Goal: Task Accomplishment & Management: Use online tool/utility

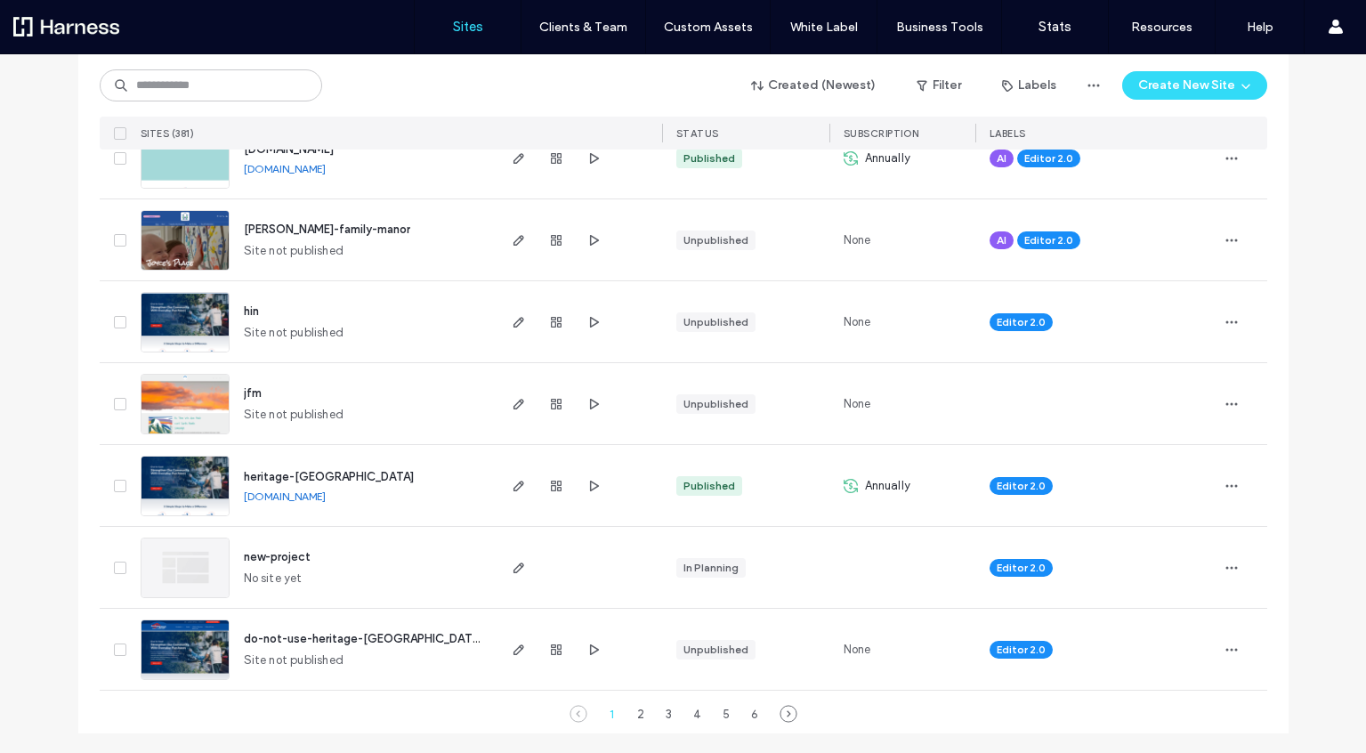
scroll to position [5817, 0]
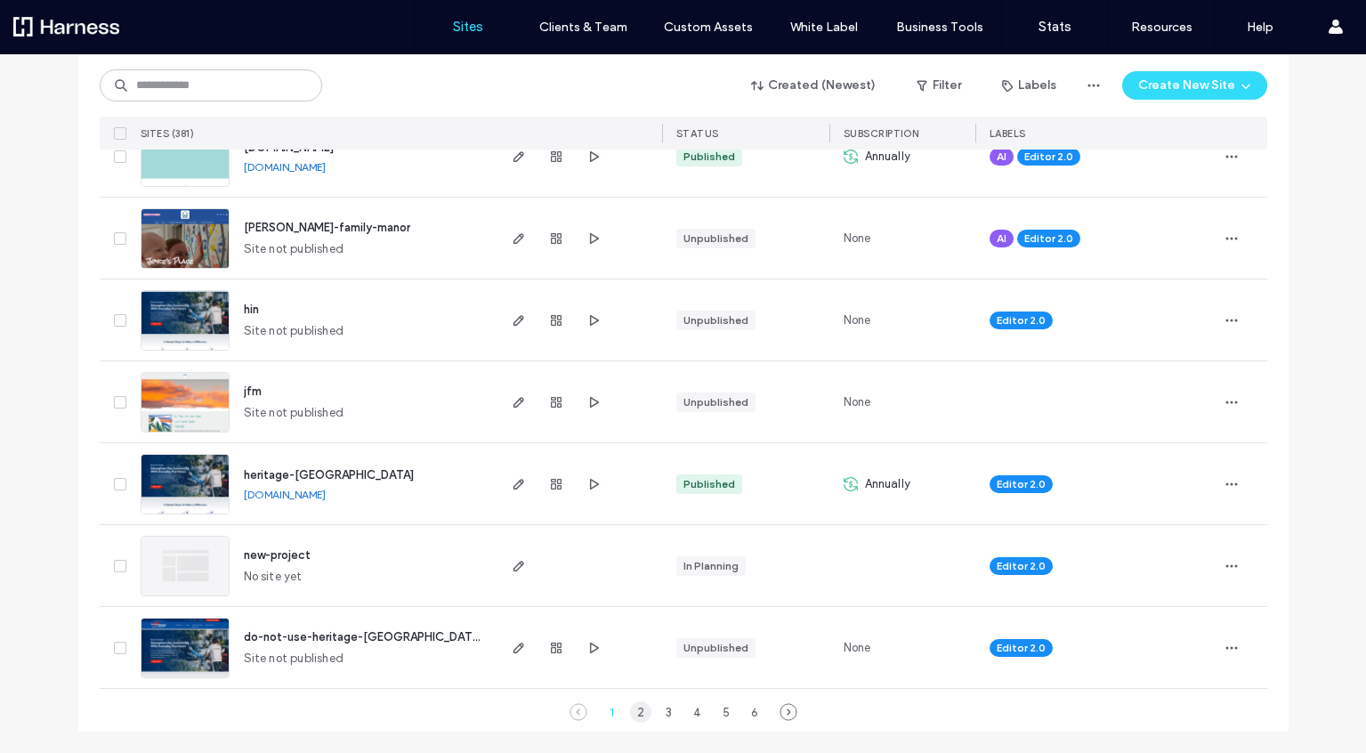
click at [636, 710] on div "2" at bounding box center [640, 711] width 21 height 21
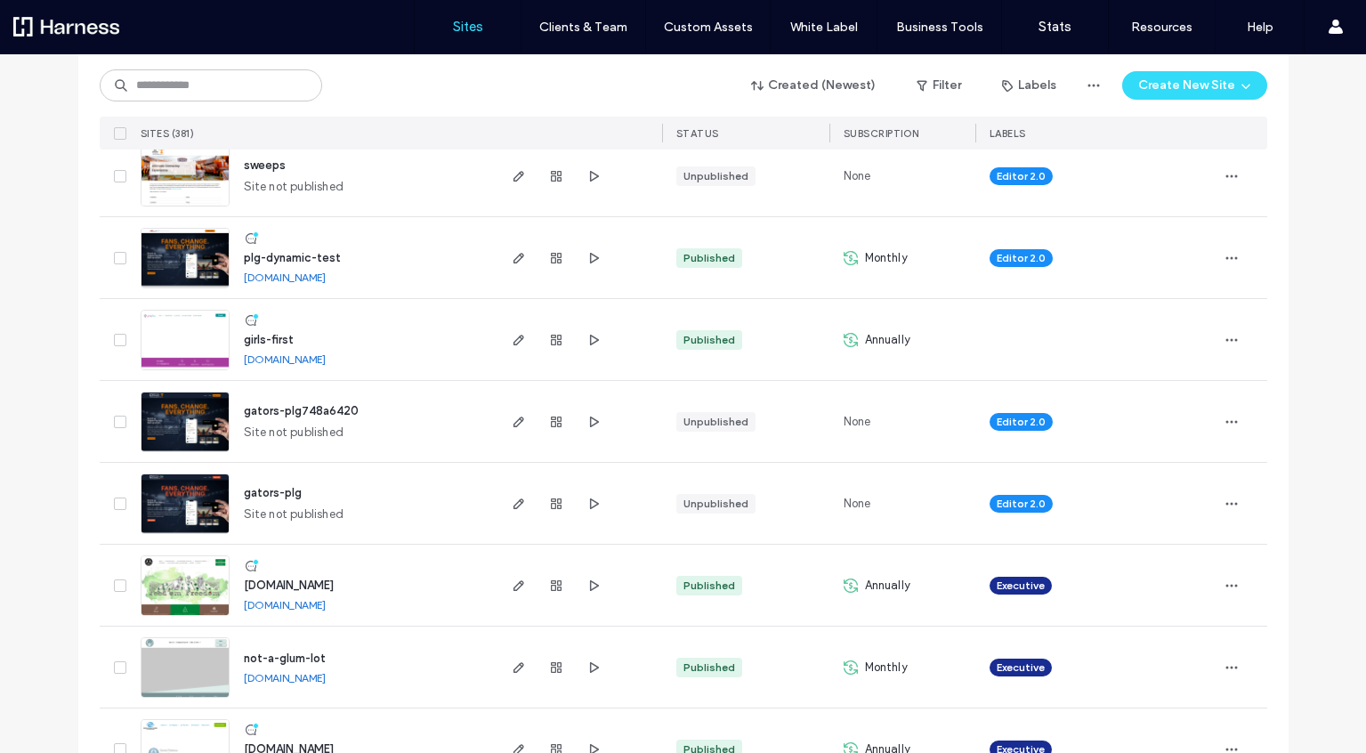
scroll to position [1446, 0]
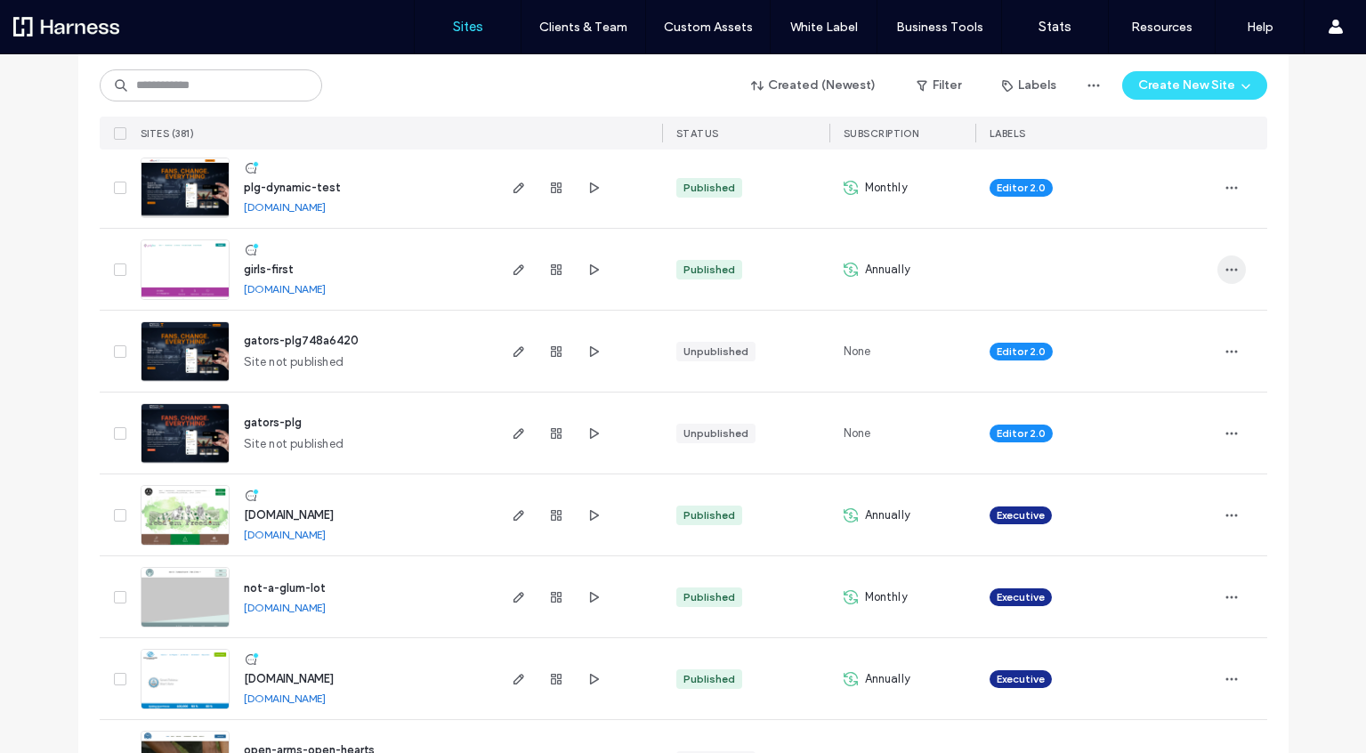
click at [1228, 267] on icon "button" at bounding box center [1232, 270] width 14 height 14
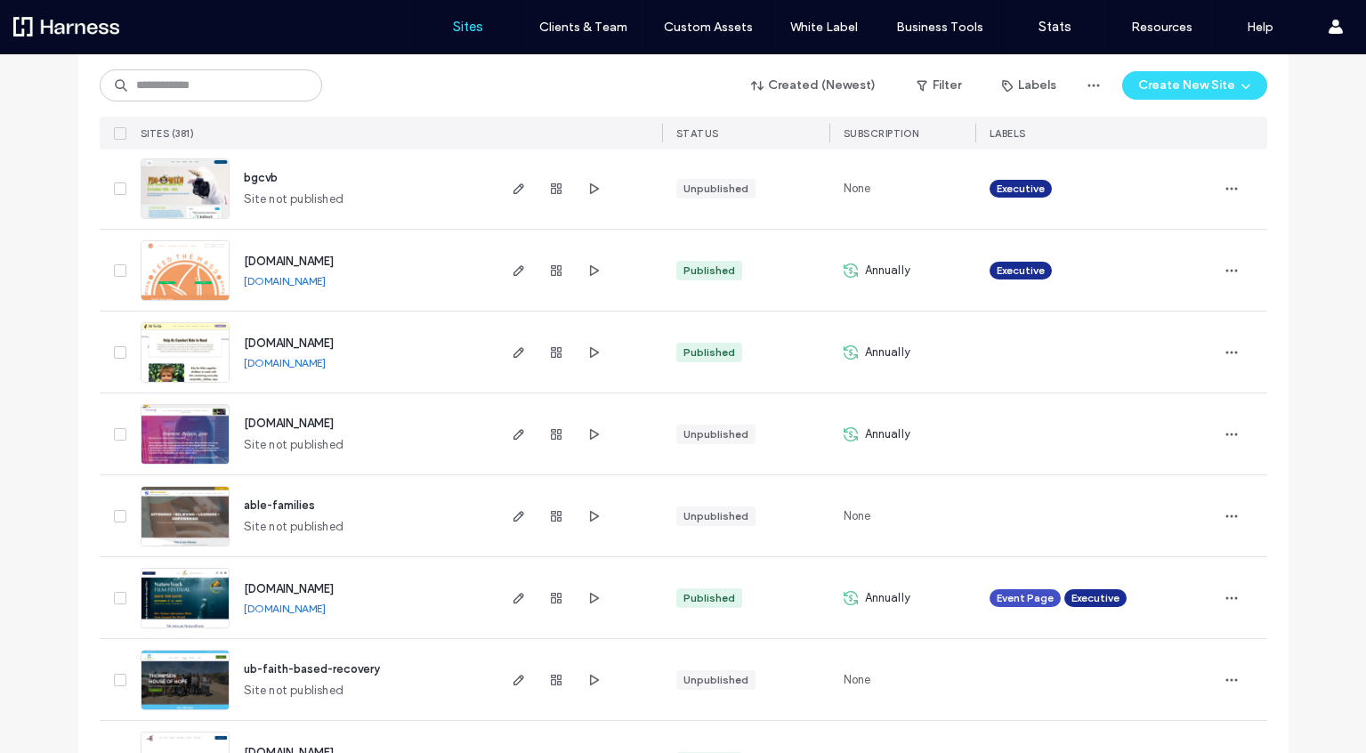
scroll to position [2464, 0]
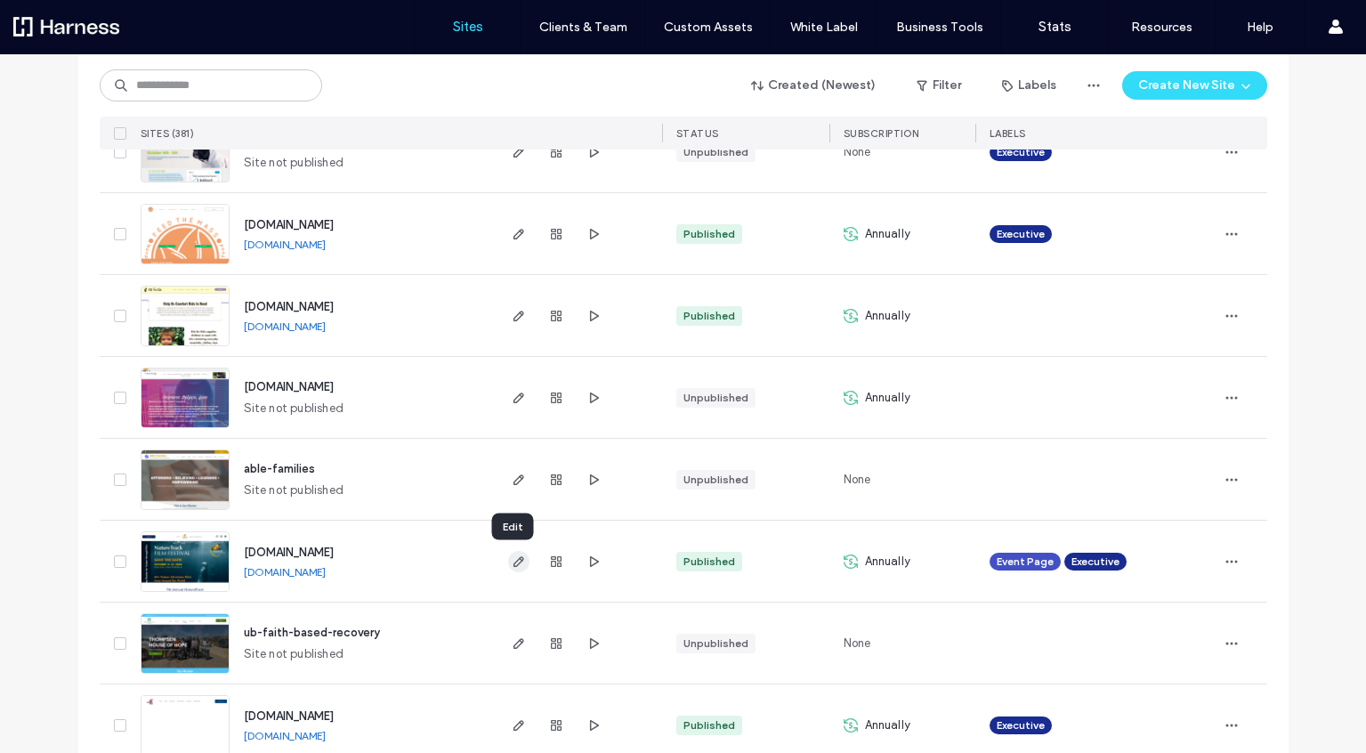
click at [518, 562] on icon "button" at bounding box center [519, 561] width 14 height 14
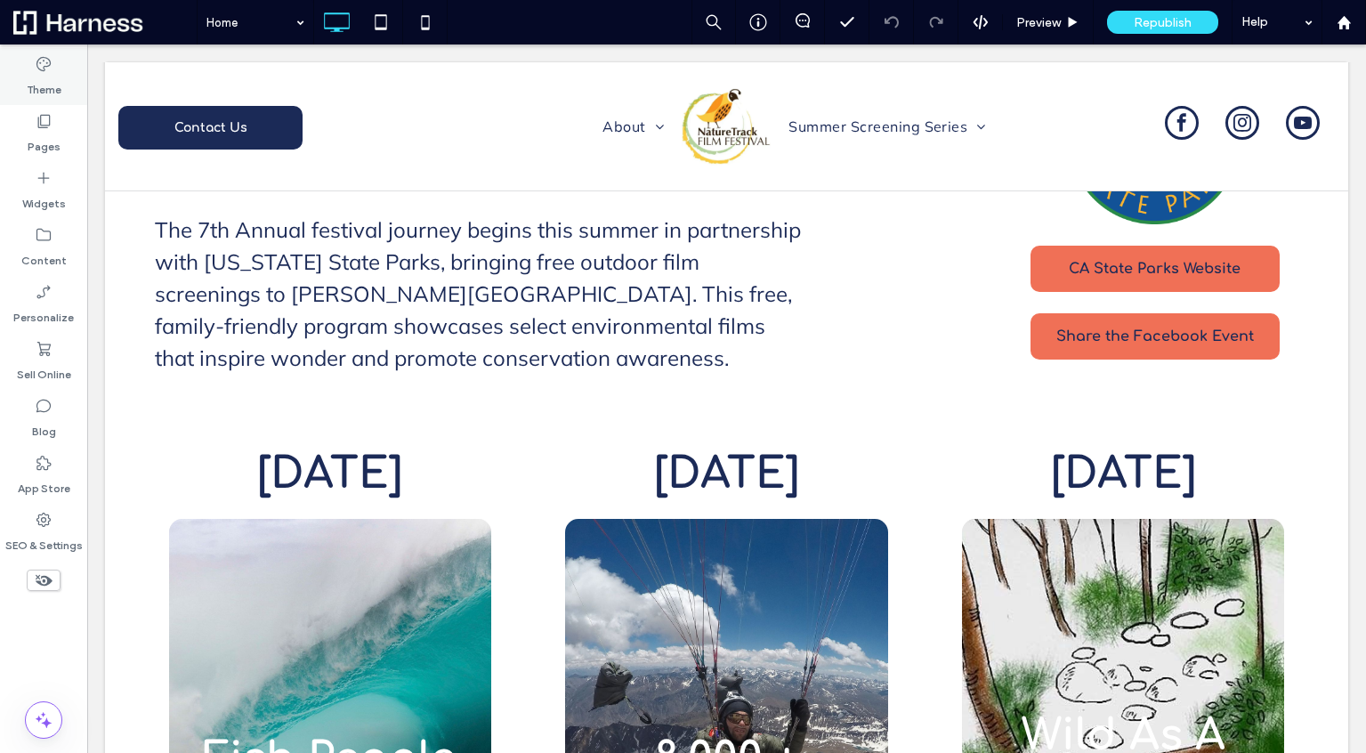
scroll to position [2110, 0]
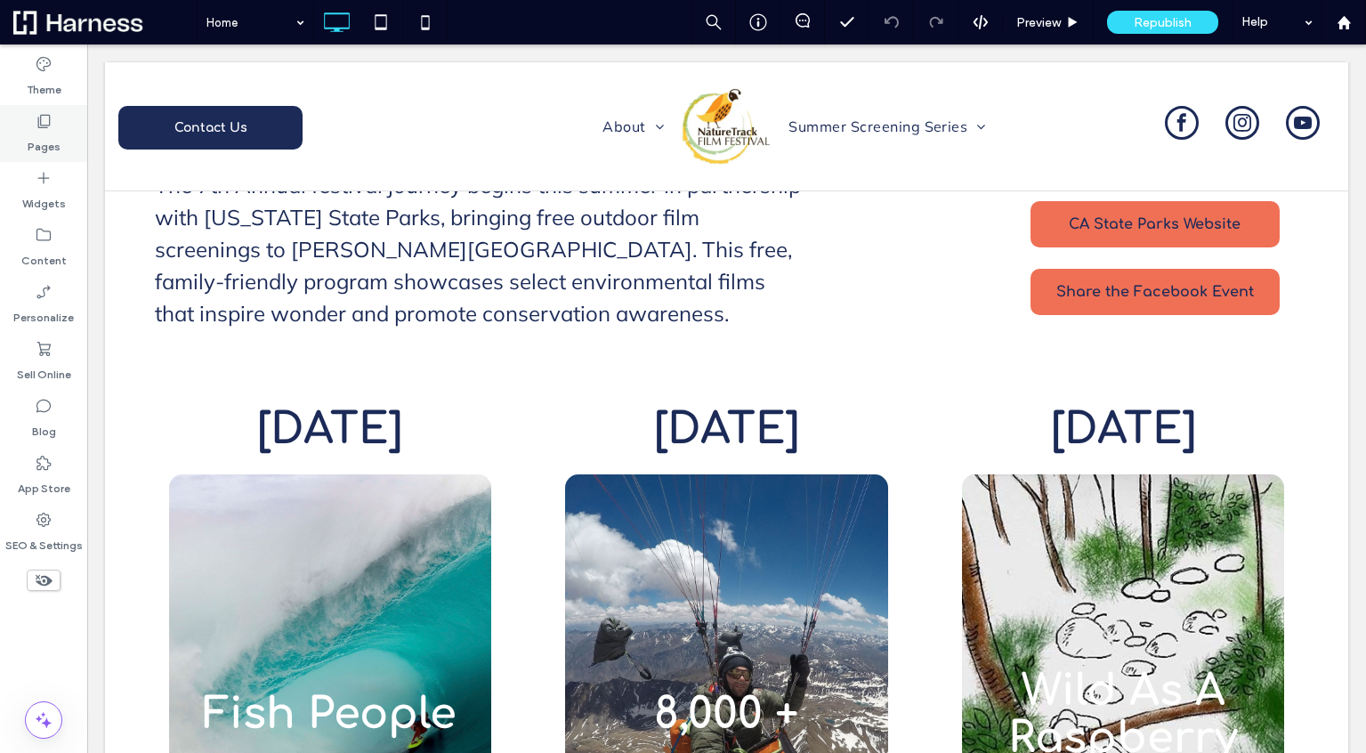
click at [55, 125] on div "Pages" at bounding box center [43, 133] width 87 height 57
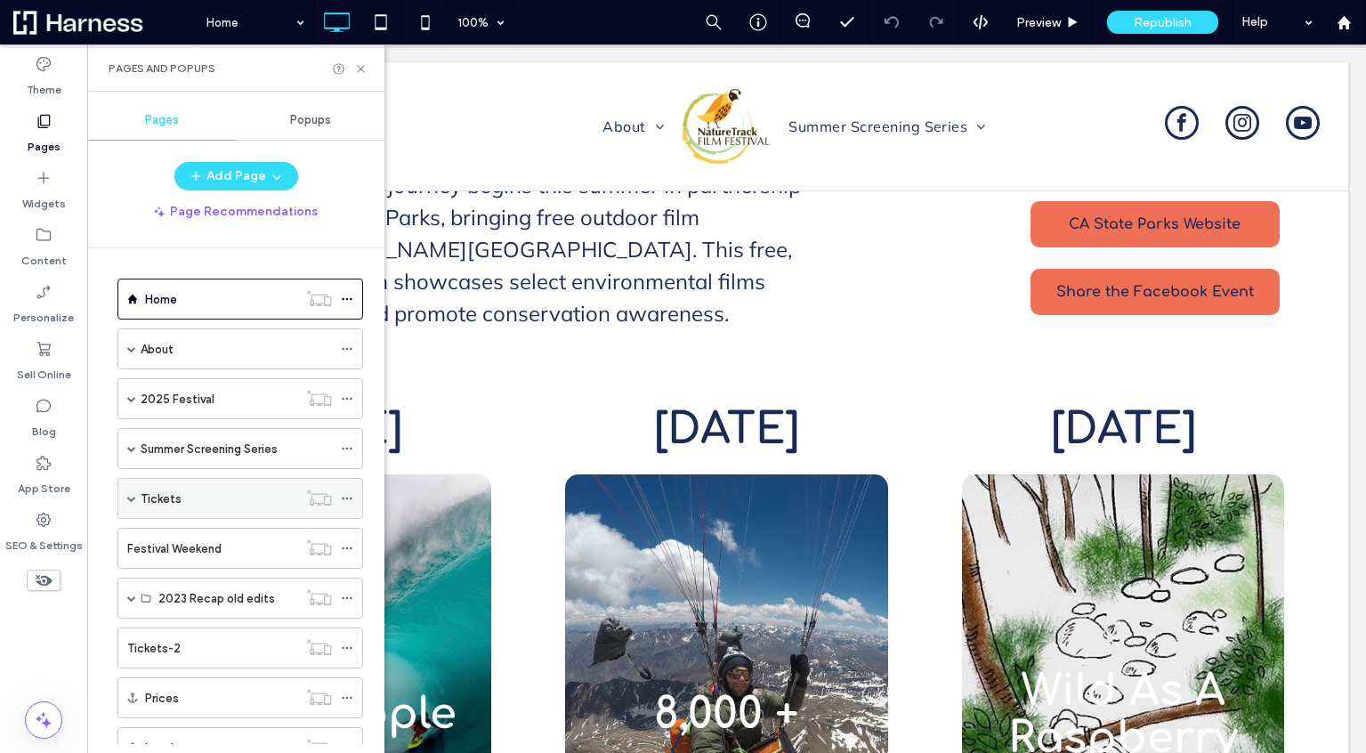
scroll to position [118, 0]
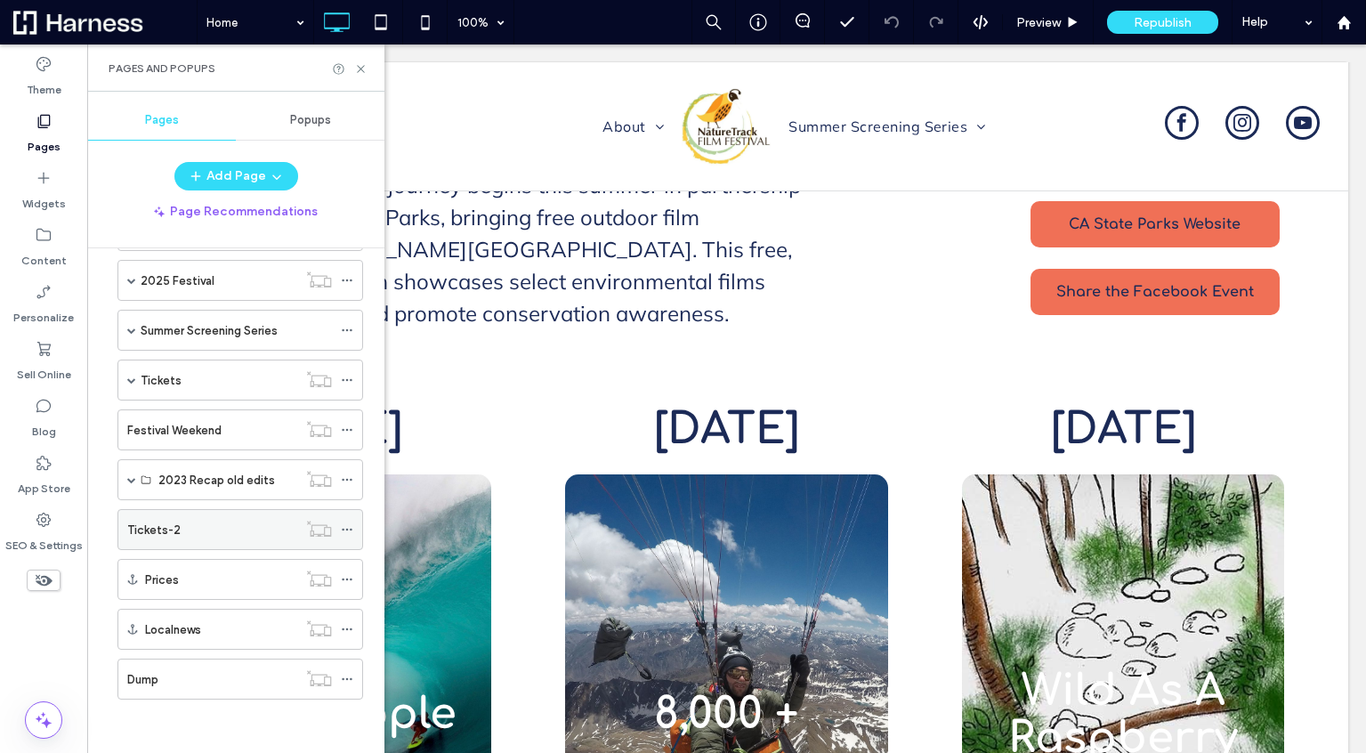
click at [255, 531] on div "Tickets-2" at bounding box center [212, 530] width 170 height 19
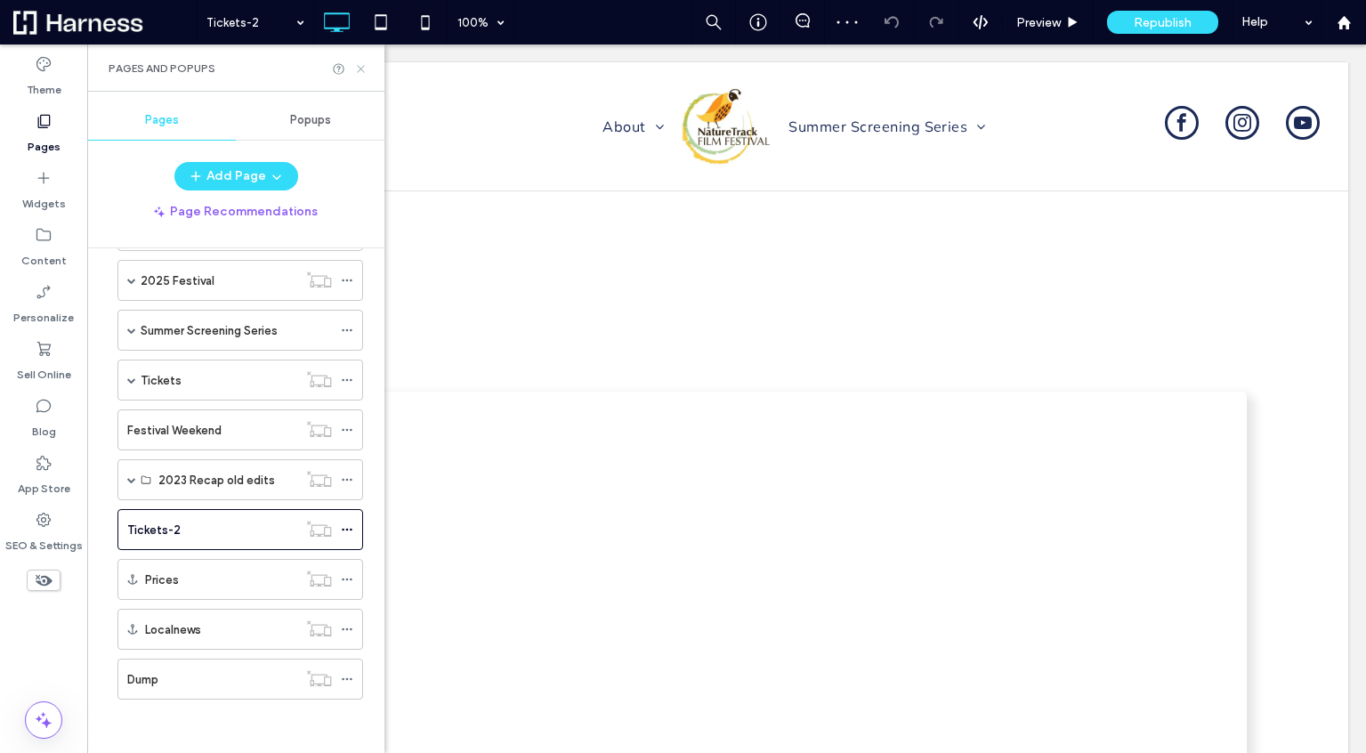
click at [366, 68] on icon at bounding box center [360, 68] width 13 height 13
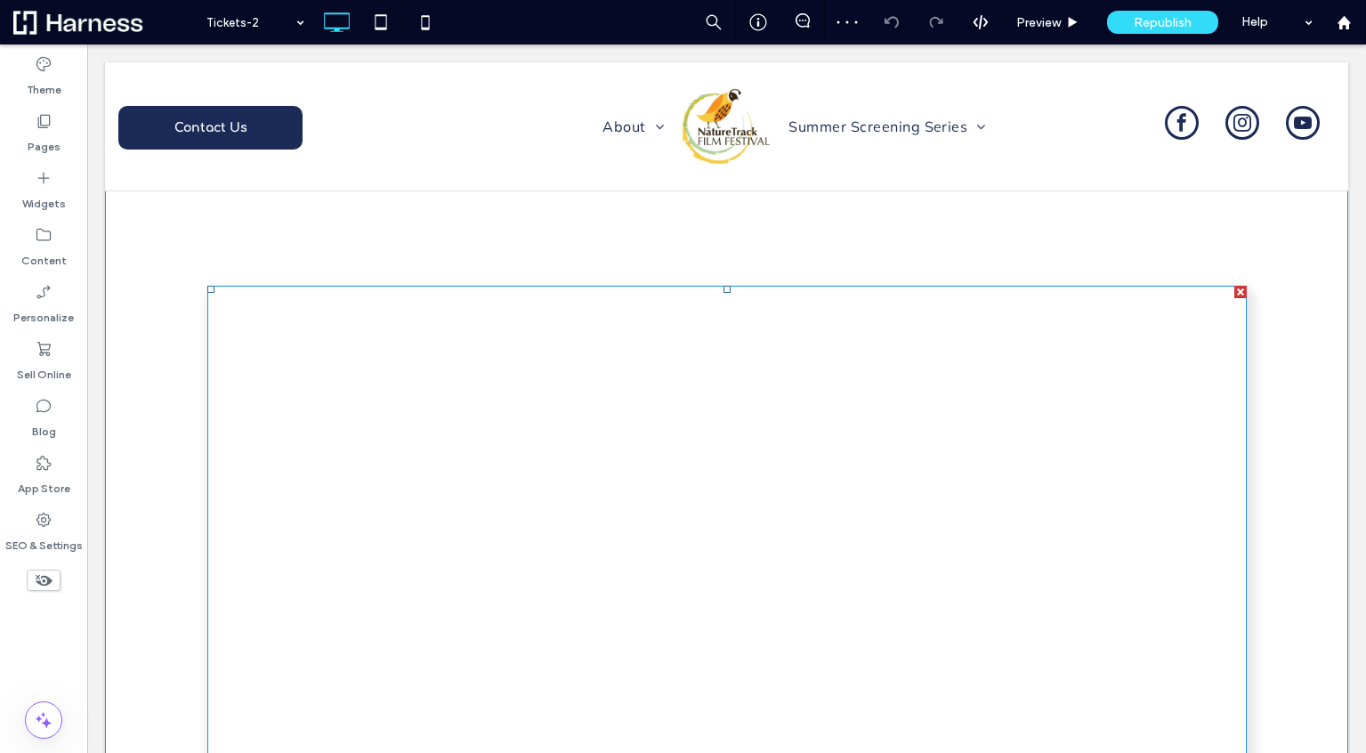
scroll to position [124, 0]
click at [595, 338] on span at bounding box center [727, 739] width 1040 height 943
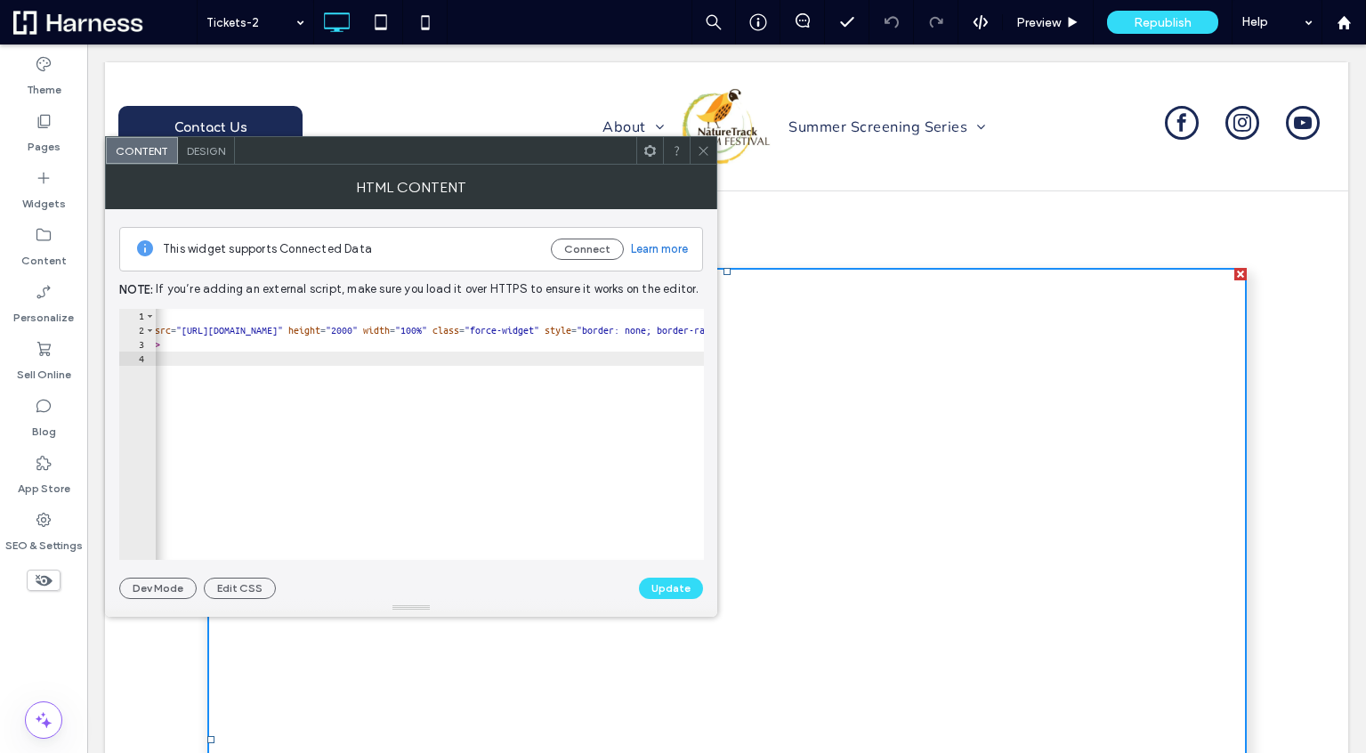
scroll to position [0, 74]
click at [586, 334] on div "< div > < iframe src = "[URL][DOMAIN_NAME]" height = "2000" width = "100%" clas…" at bounding box center [1305, 448] width 2449 height 279
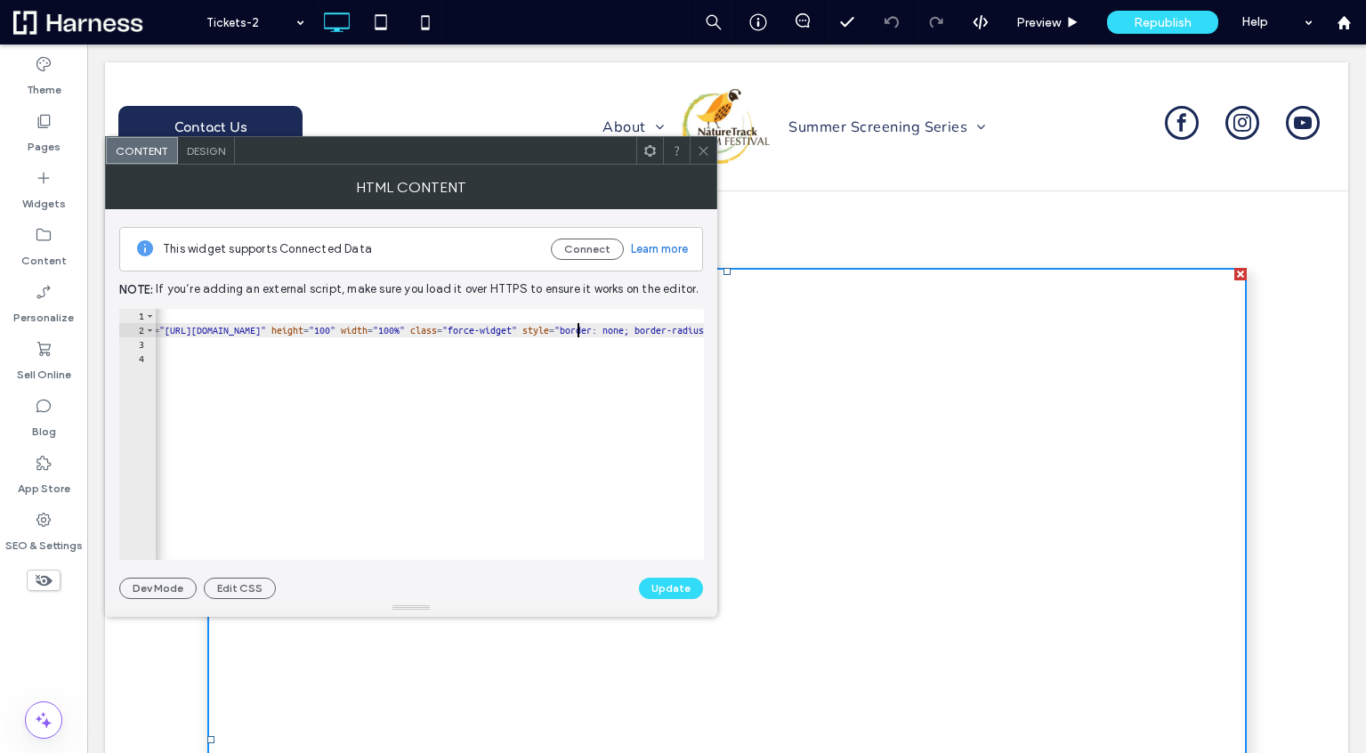
scroll to position [0, 41]
type textarea "**********"
click at [673, 588] on button "Update" at bounding box center [671, 588] width 64 height 21
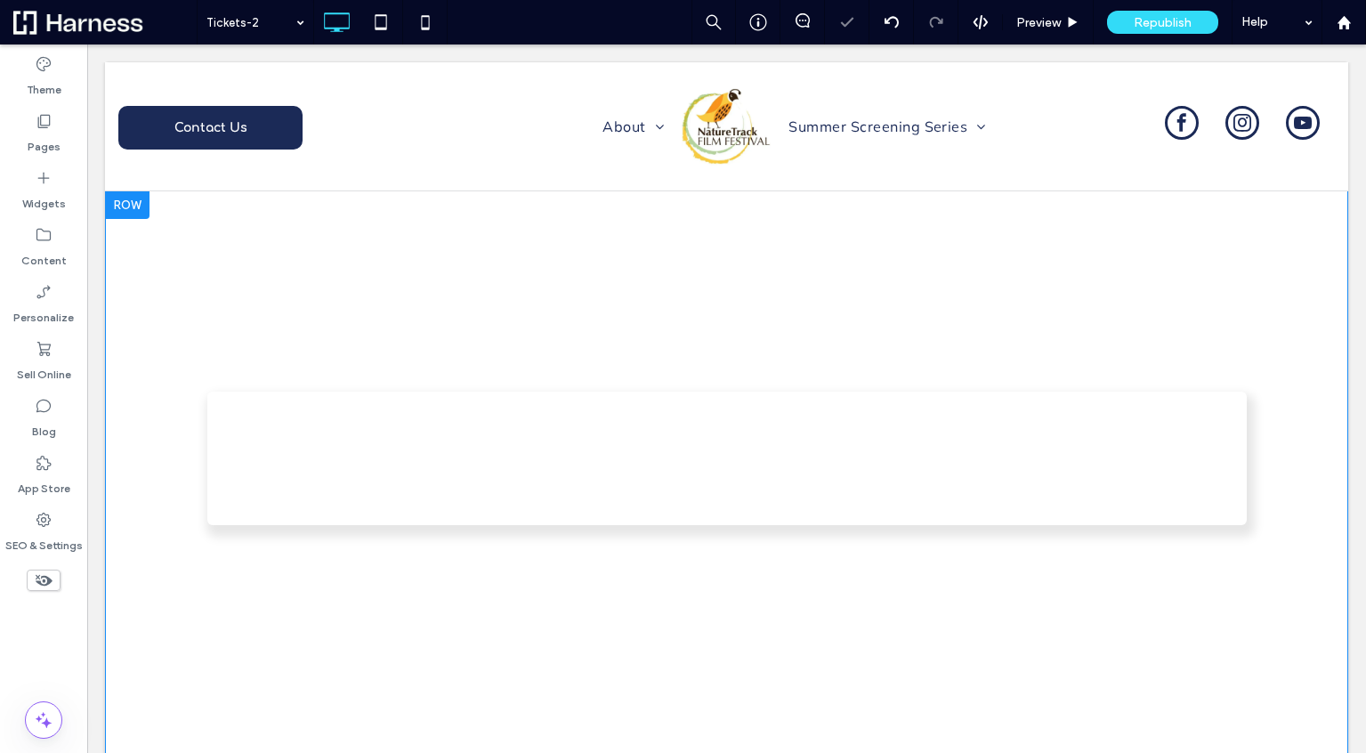
scroll to position [0, 0]
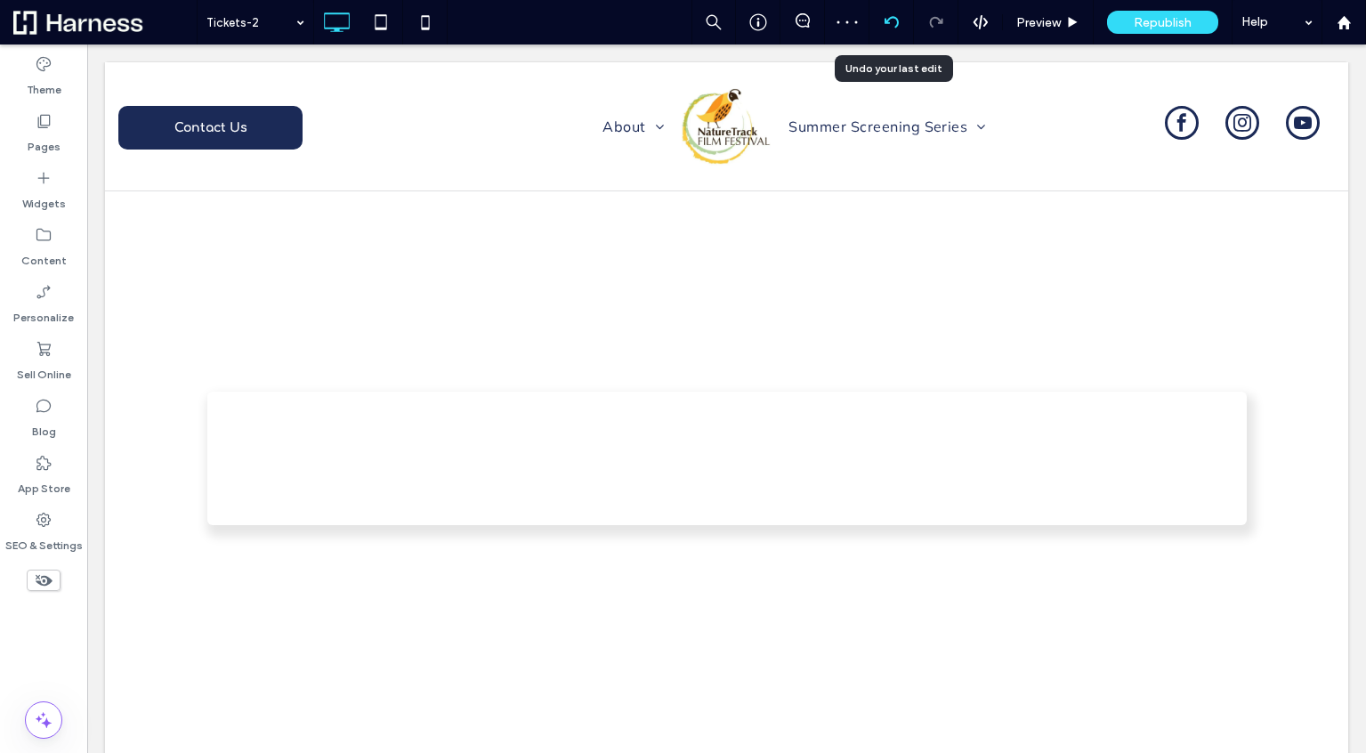
click at [888, 19] on use at bounding box center [891, 22] width 14 height 12
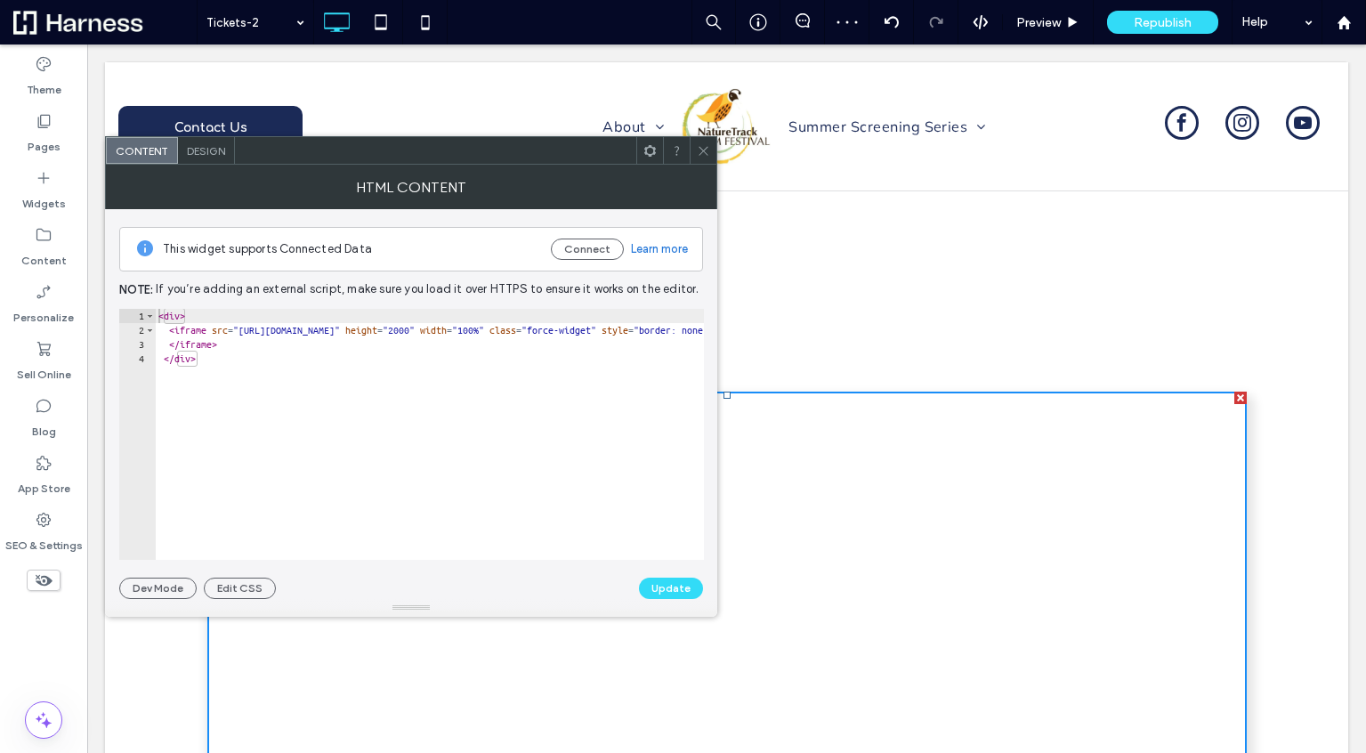
click at [431, 325] on div "< div > < iframe src = "[URL][DOMAIN_NAME]" height = "2000" width = "100%" clas…" at bounding box center [1379, 448] width 2449 height 279
type textarea "********* *******"
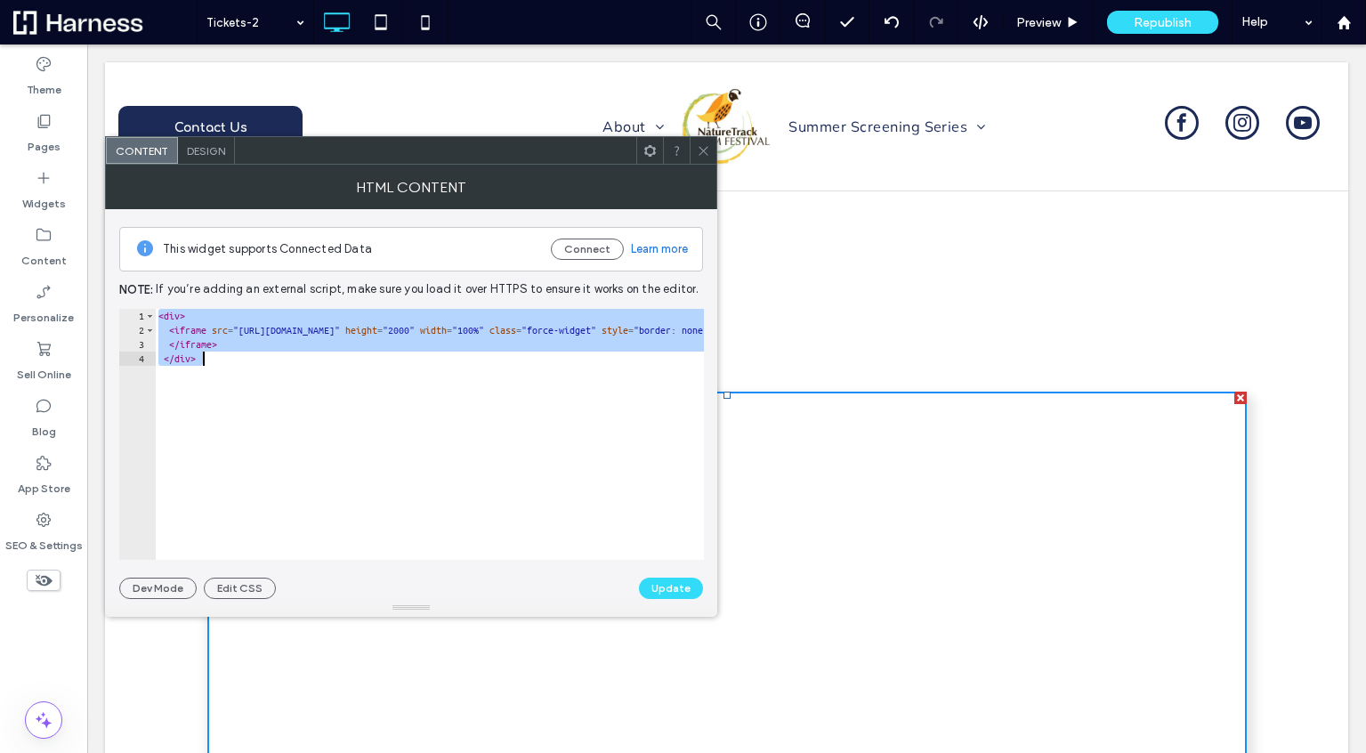
click at [702, 142] on span at bounding box center [703, 150] width 13 height 27
